Goal: Information Seeking & Learning: Find specific page/section

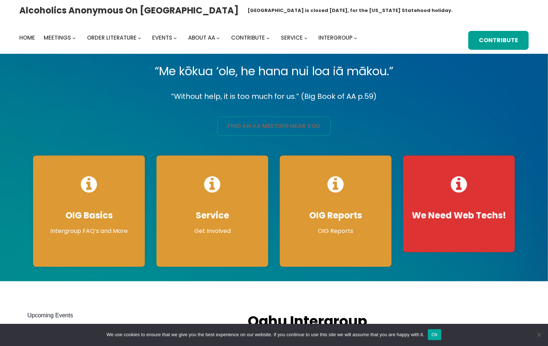
drag, startPoint x: 0, startPoint y: 0, endPoint x: 277, endPoint y: 128, distance: 305.2
click at [277, 128] on link "find an aa meeting near you" at bounding box center [274, 126] width 114 height 19
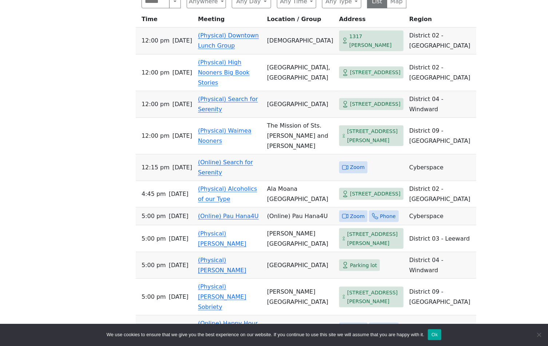
scroll to position [291, 0]
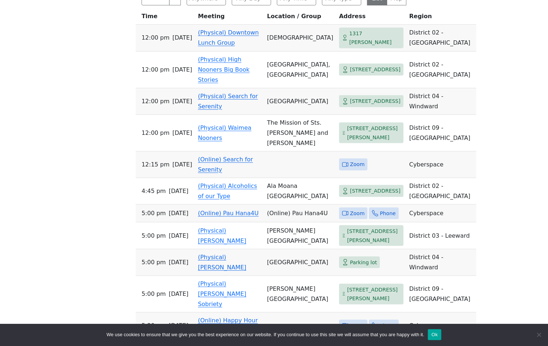
click at [216, 169] on link "(Online) Search for Serenity" at bounding box center [225, 164] width 55 height 17
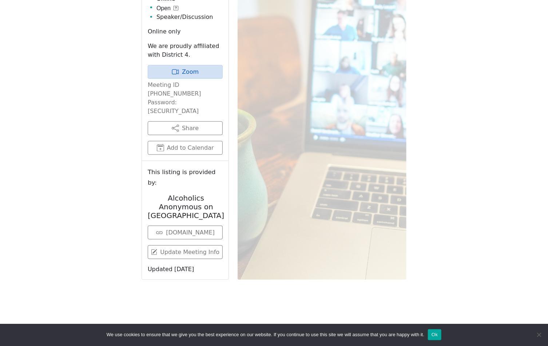
scroll to position [253, 0]
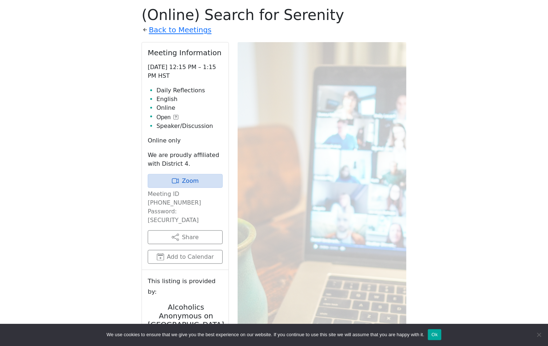
click at [176, 117] on icon at bounding box center [175, 117] width 5 height 5
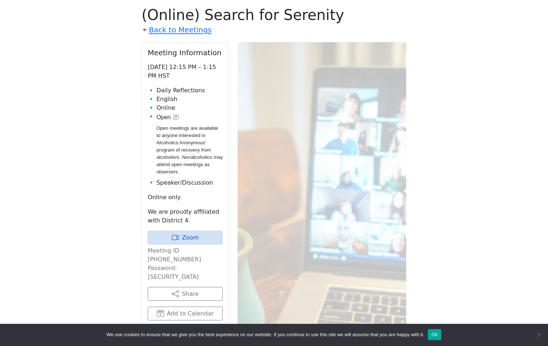
click at [176, 117] on icon at bounding box center [175, 117] width 5 height 5
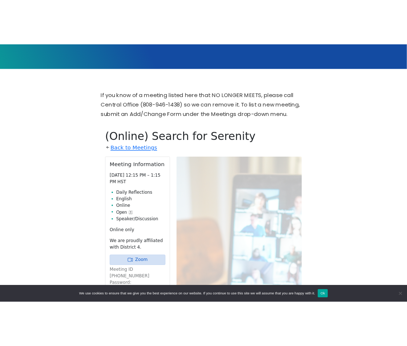
scroll to position [144, 0]
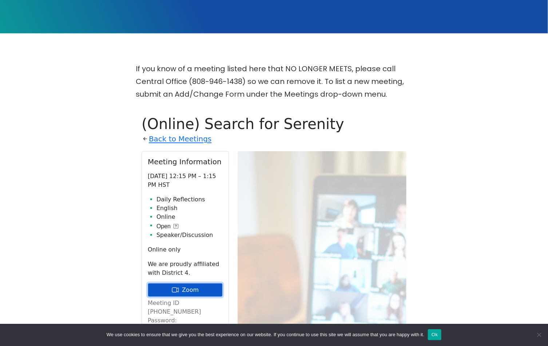
click at [179, 287] on icon at bounding box center [175, 290] width 7 height 7
